Goal: Navigation & Orientation: Find specific page/section

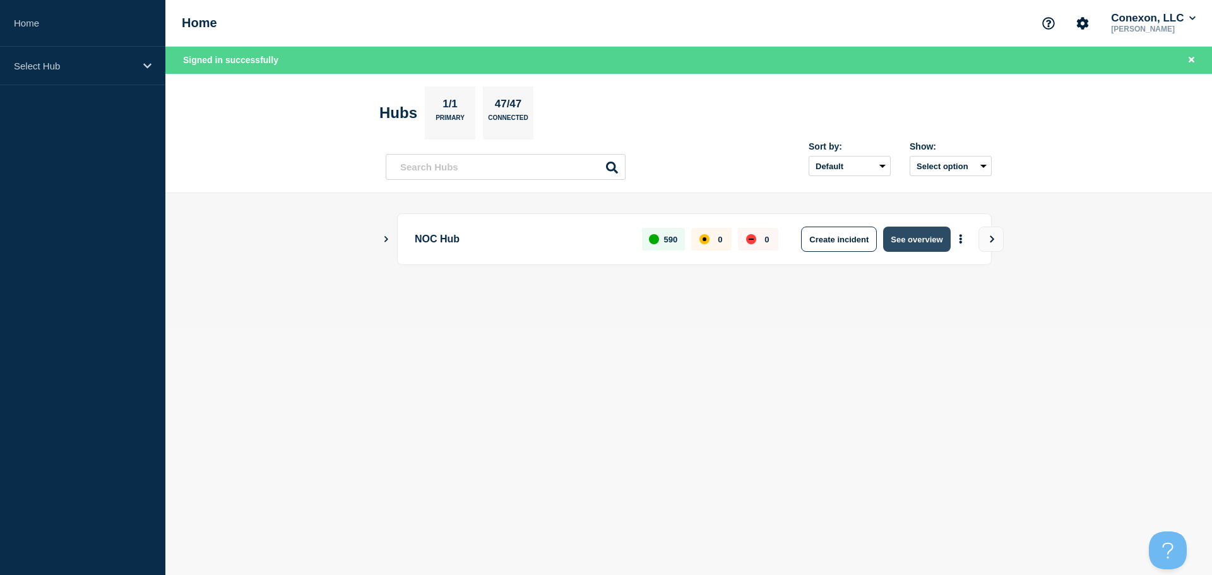
click at [907, 235] on button "See overview" at bounding box center [916, 239] width 67 height 25
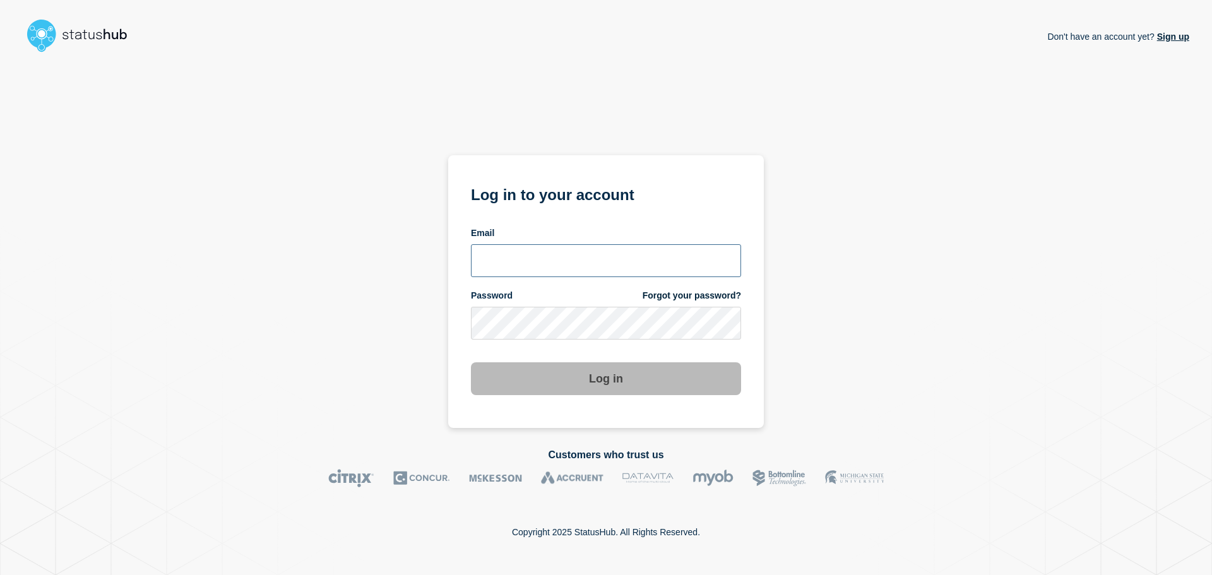
type input "xandra.martens@conexon.us"
click at [555, 386] on button "Log in" at bounding box center [606, 378] width 270 height 33
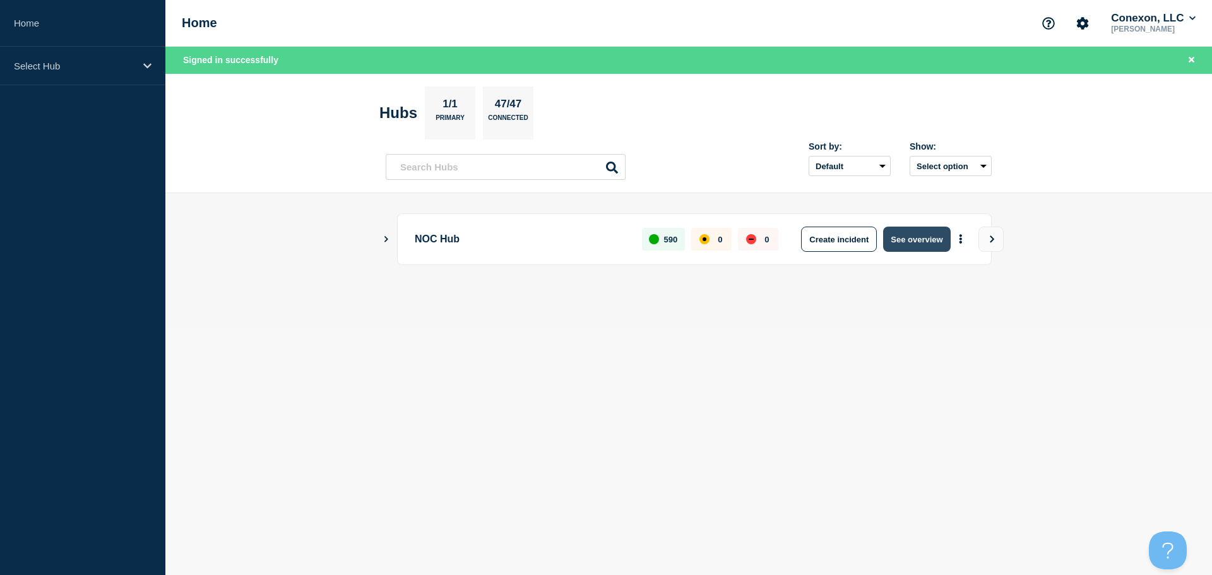
click at [929, 232] on button "See overview" at bounding box center [916, 239] width 67 height 25
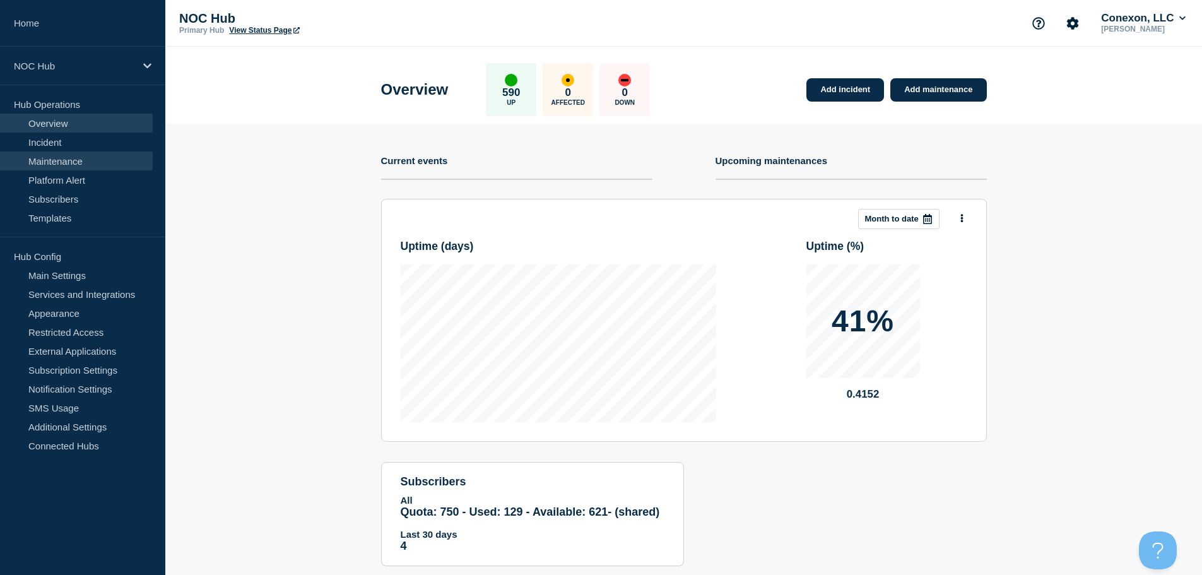
click at [67, 153] on link "Maintenance" at bounding box center [76, 160] width 153 height 19
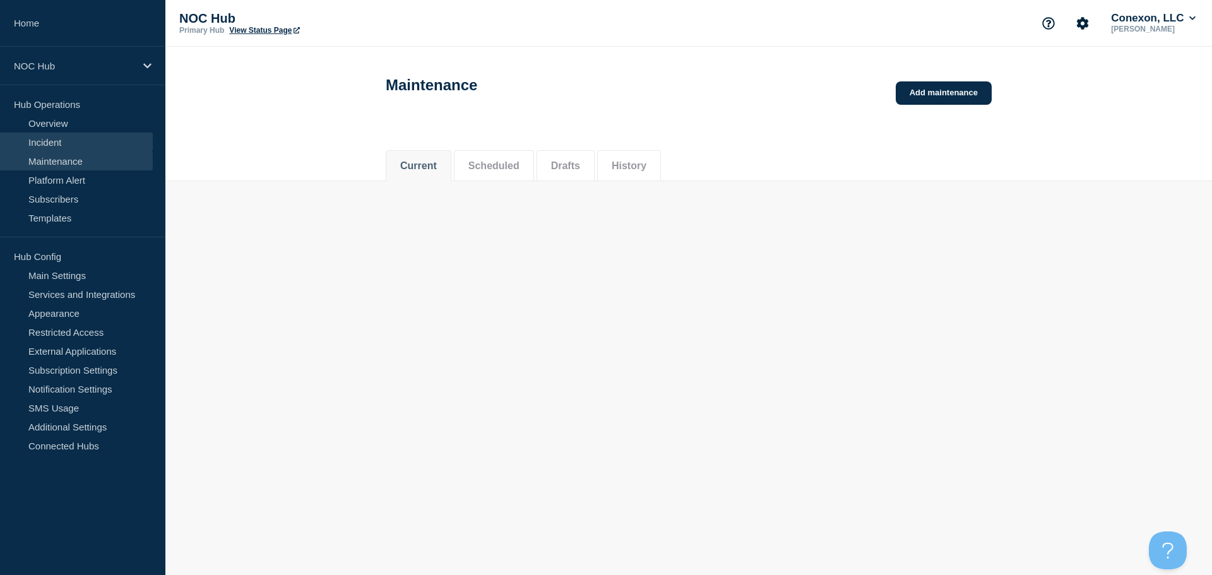
click at [69, 143] on link "Incident" at bounding box center [76, 142] width 153 height 19
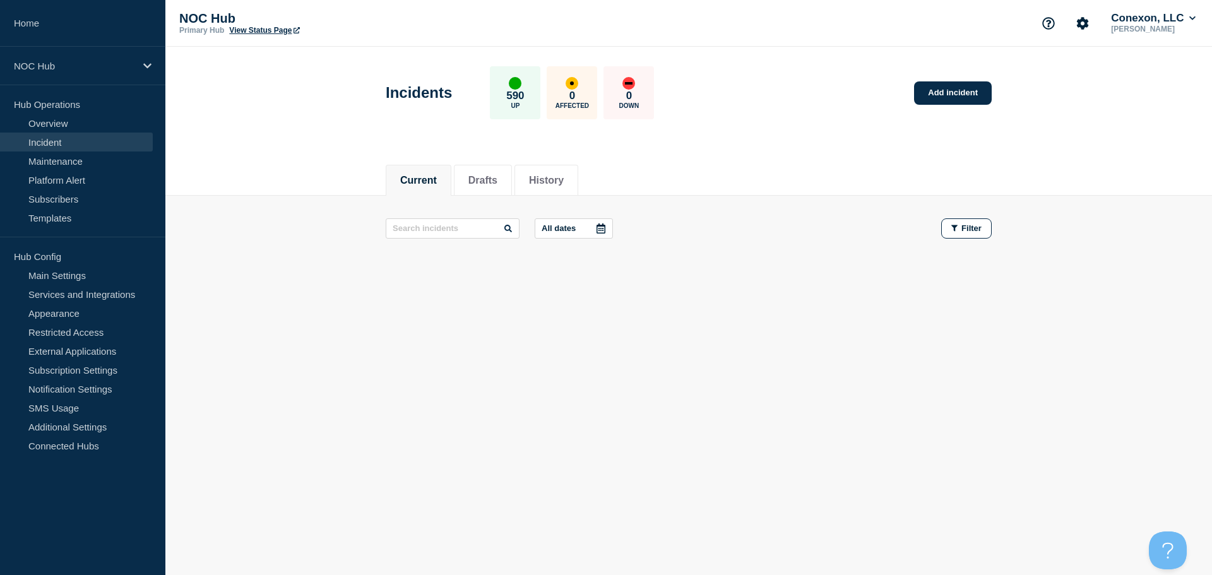
click at [518, 284] on footer at bounding box center [688, 276] width 1046 height 30
click at [76, 158] on link "Maintenance" at bounding box center [76, 160] width 153 height 19
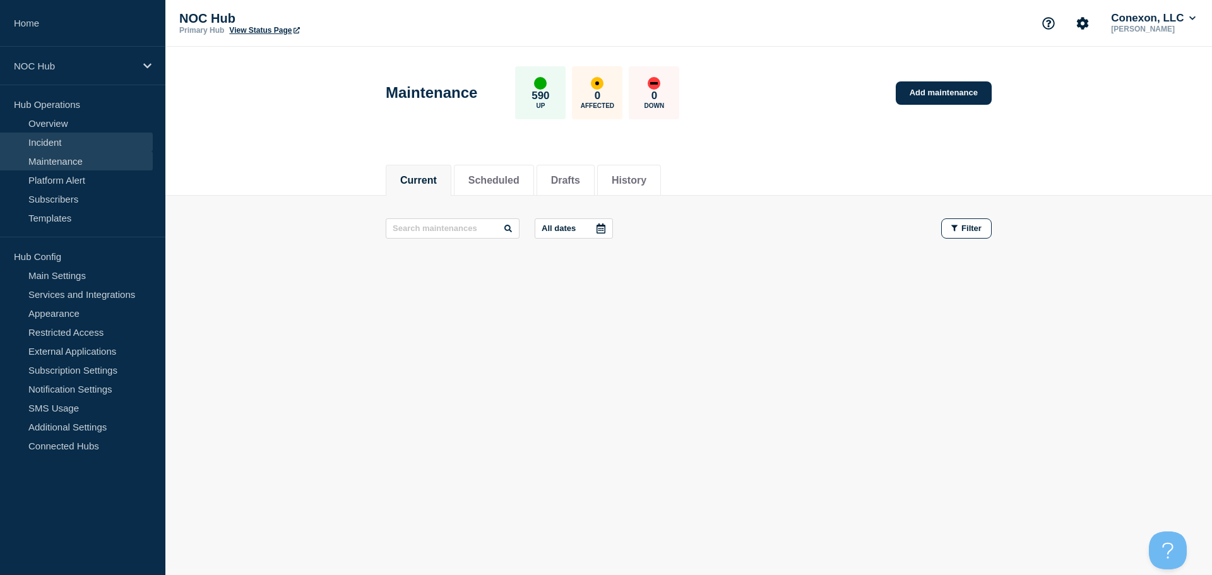
click at [52, 146] on link "Incident" at bounding box center [76, 142] width 153 height 19
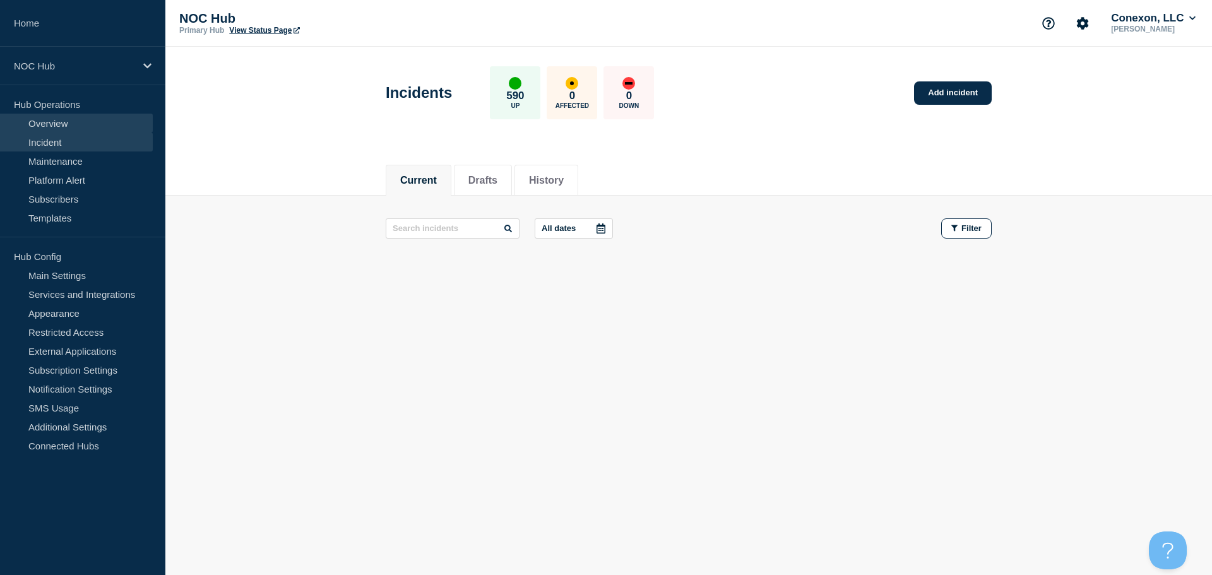
click at [21, 123] on link "Overview" at bounding box center [76, 123] width 153 height 19
